Goal: Obtain resource: Obtain resource

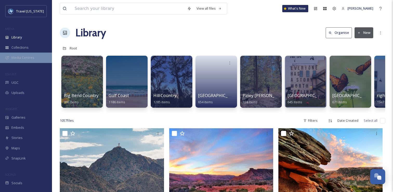
click at [32, 56] on span "Media Centres" at bounding box center [22, 57] width 23 height 5
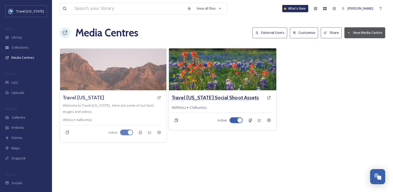
click at [210, 96] on h3 "Travel [US_STATE] Social Shoot Assets" at bounding box center [215, 98] width 87 height 8
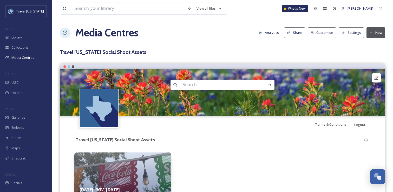
click at [299, 35] on button "Share" at bounding box center [294, 32] width 21 height 11
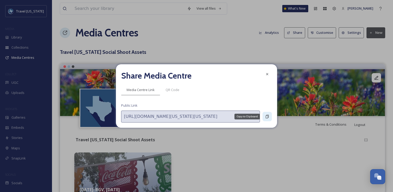
click at [265, 118] on div "Copy to Clipboard" at bounding box center [267, 116] width 9 height 9
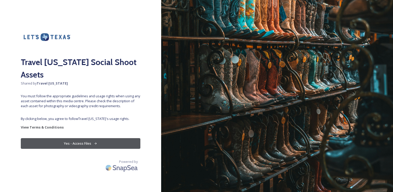
click at [88, 138] on button "Yes - Access Files" at bounding box center [81, 143] width 120 height 11
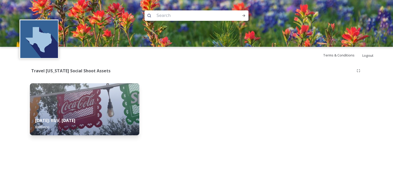
click at [113, 125] on div "August 2025: RGV, Corpus Christi 880 file(s)" at bounding box center [85, 123] width 110 height 23
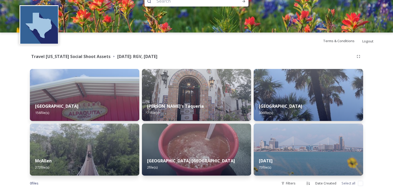
scroll to position [22, 0]
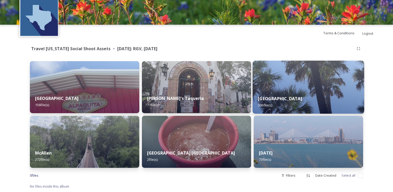
click at [312, 87] on img at bounding box center [309, 87] width 112 height 53
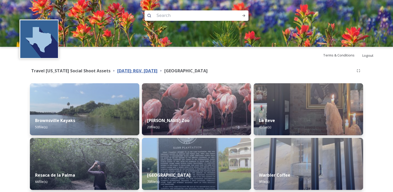
click at [158, 70] on strong "[DATE]: RGV, [DATE]" at bounding box center [137, 71] width 40 height 6
